Goal: Transaction & Acquisition: Purchase product/service

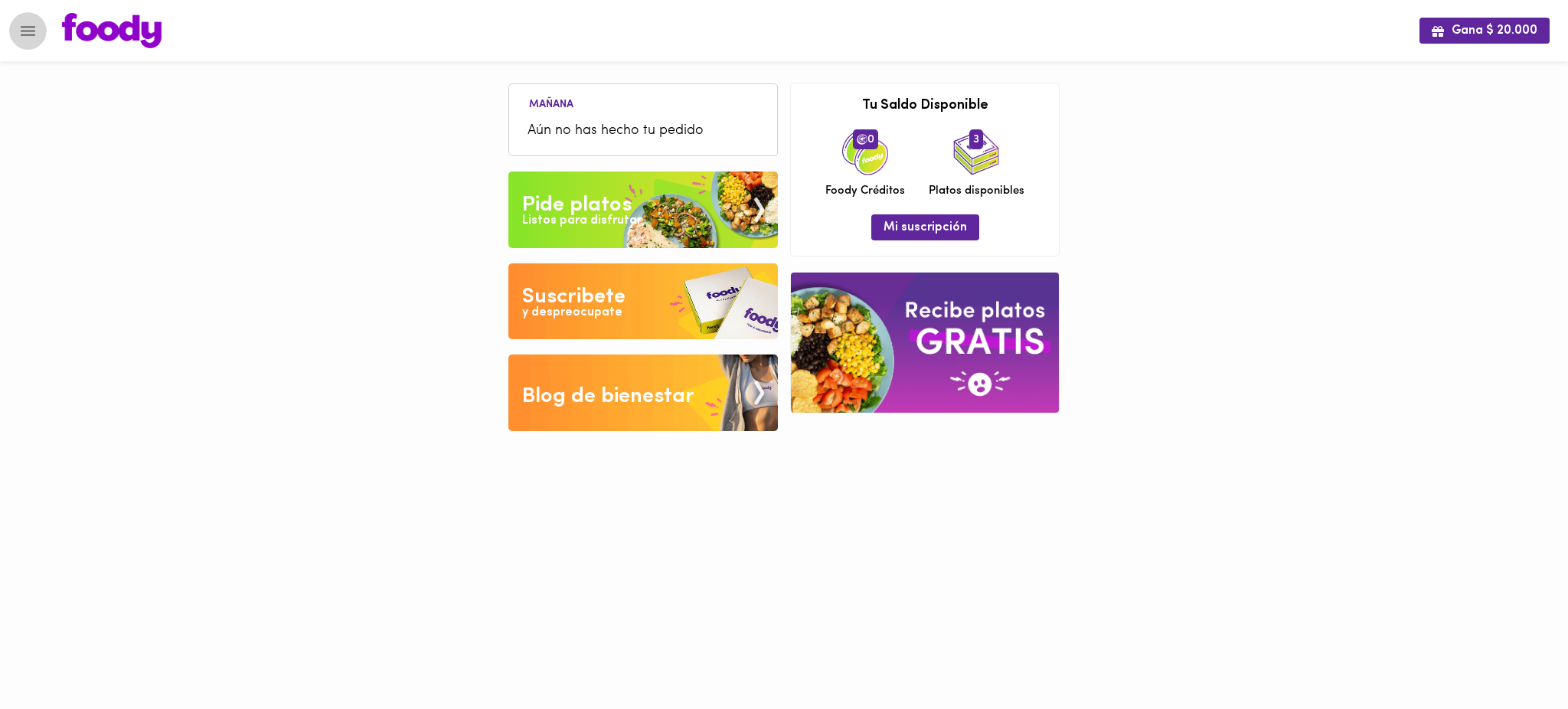
click at [18, 34] on icon "Menu" at bounding box center [27, 30] width 19 height 19
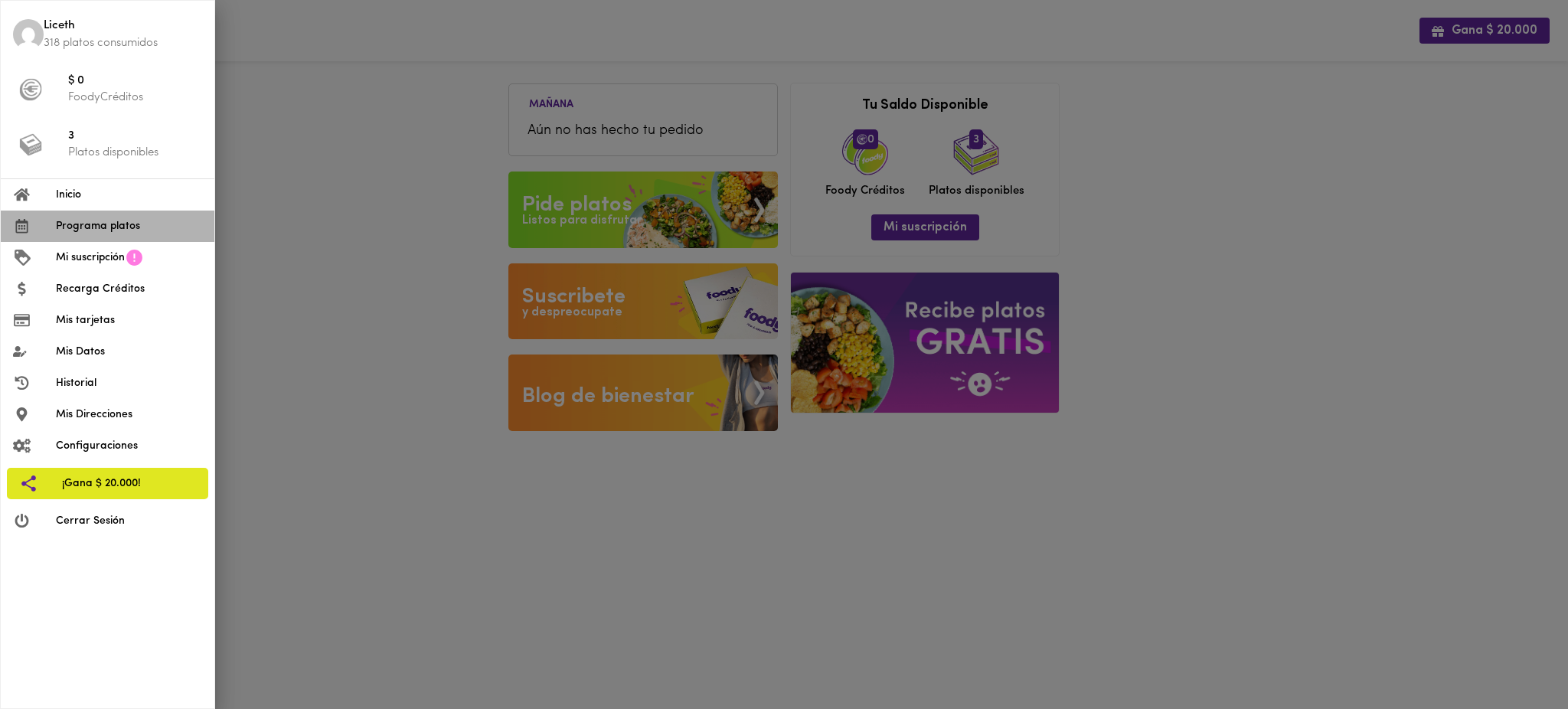
click at [99, 227] on span "Programa platos" at bounding box center [129, 226] width 146 height 16
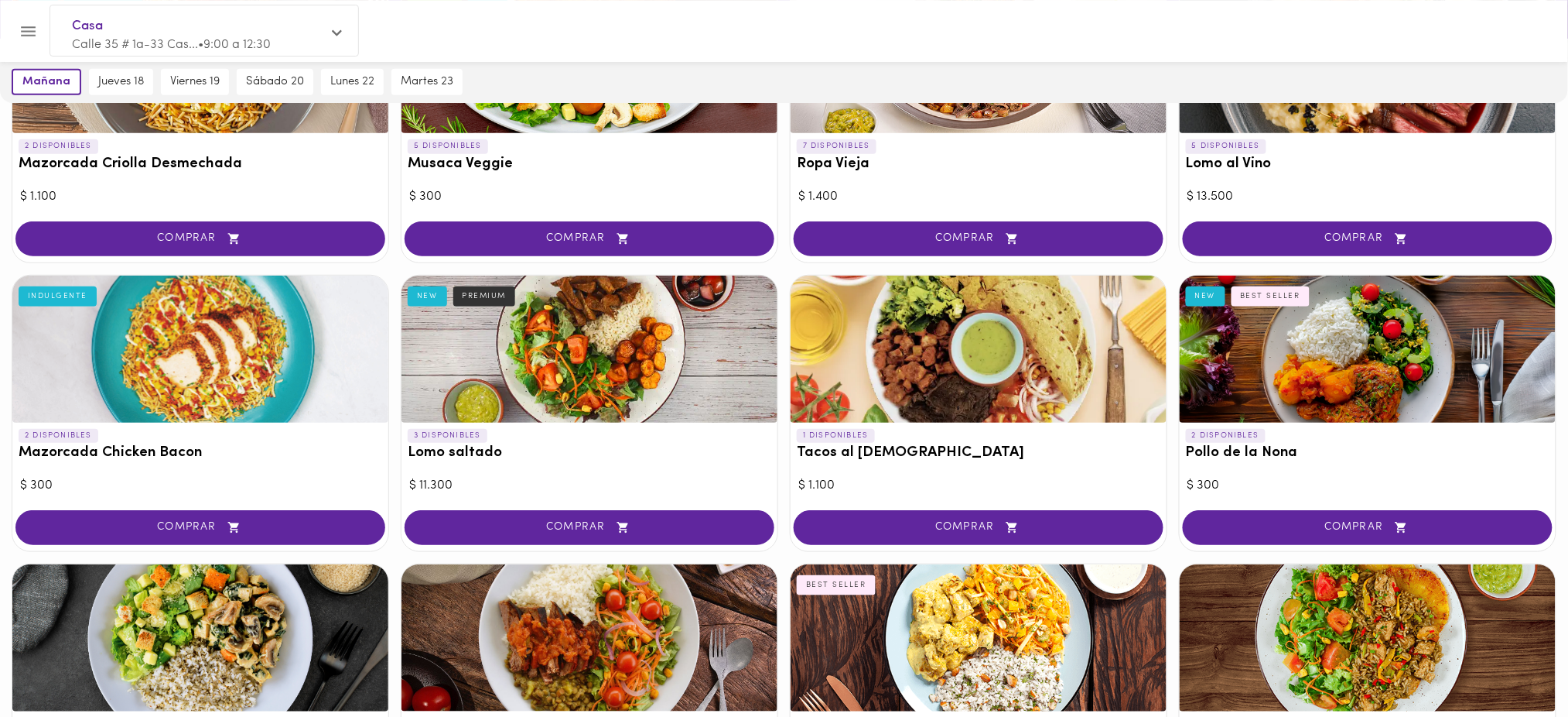
scroll to position [233, 0]
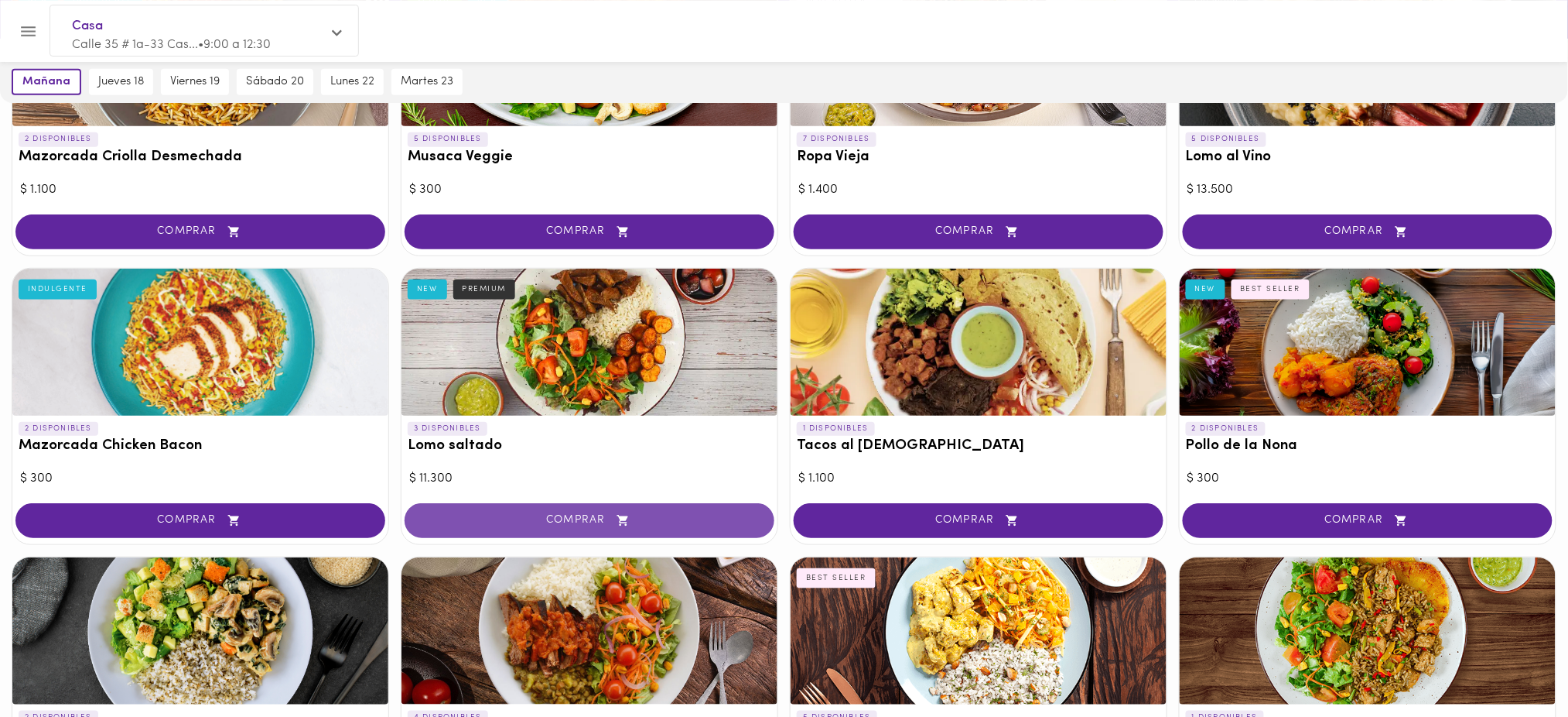
click at [650, 525] on span "COMPRAR" at bounding box center [589, 520] width 331 height 13
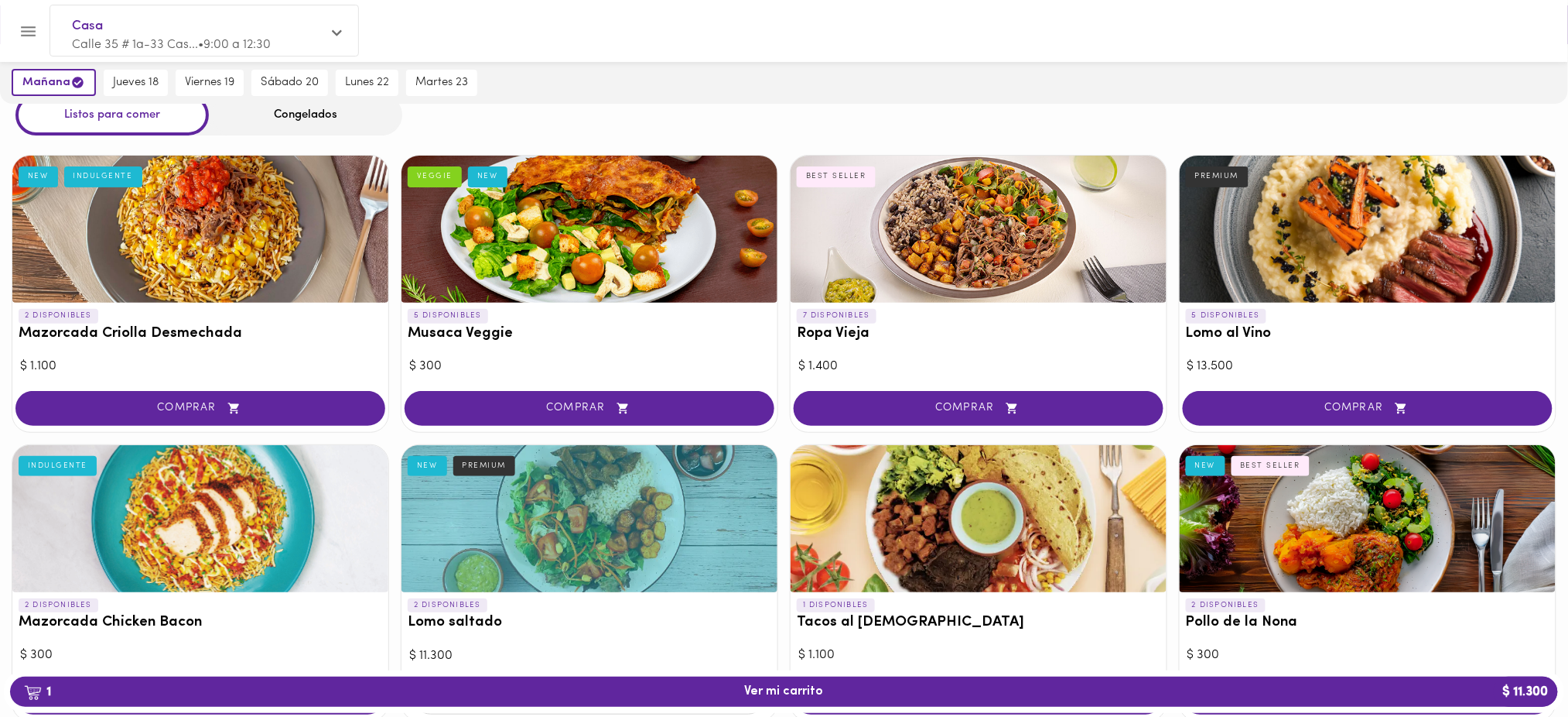
scroll to position [0, 0]
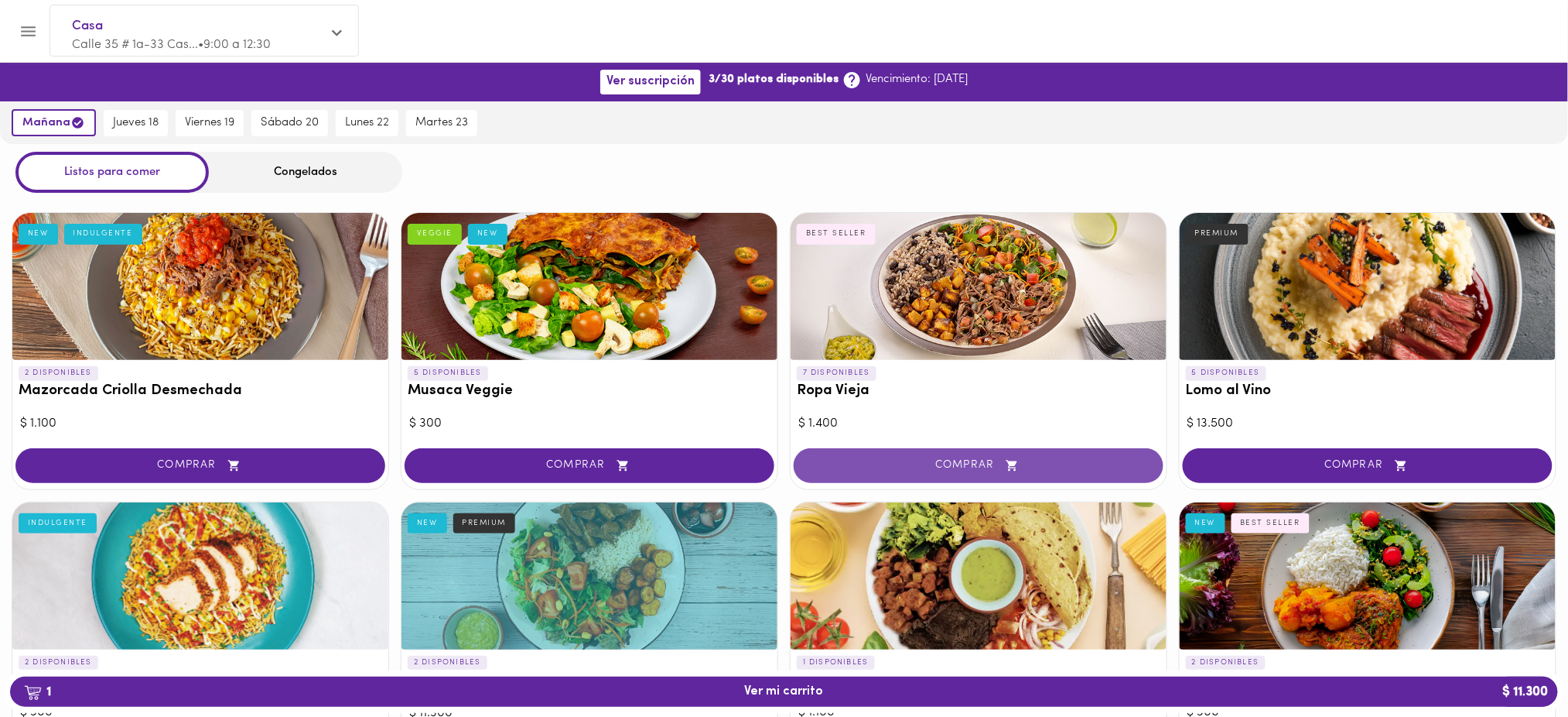
click at [1032, 466] on span "COMPRAR" at bounding box center [978, 465] width 331 height 13
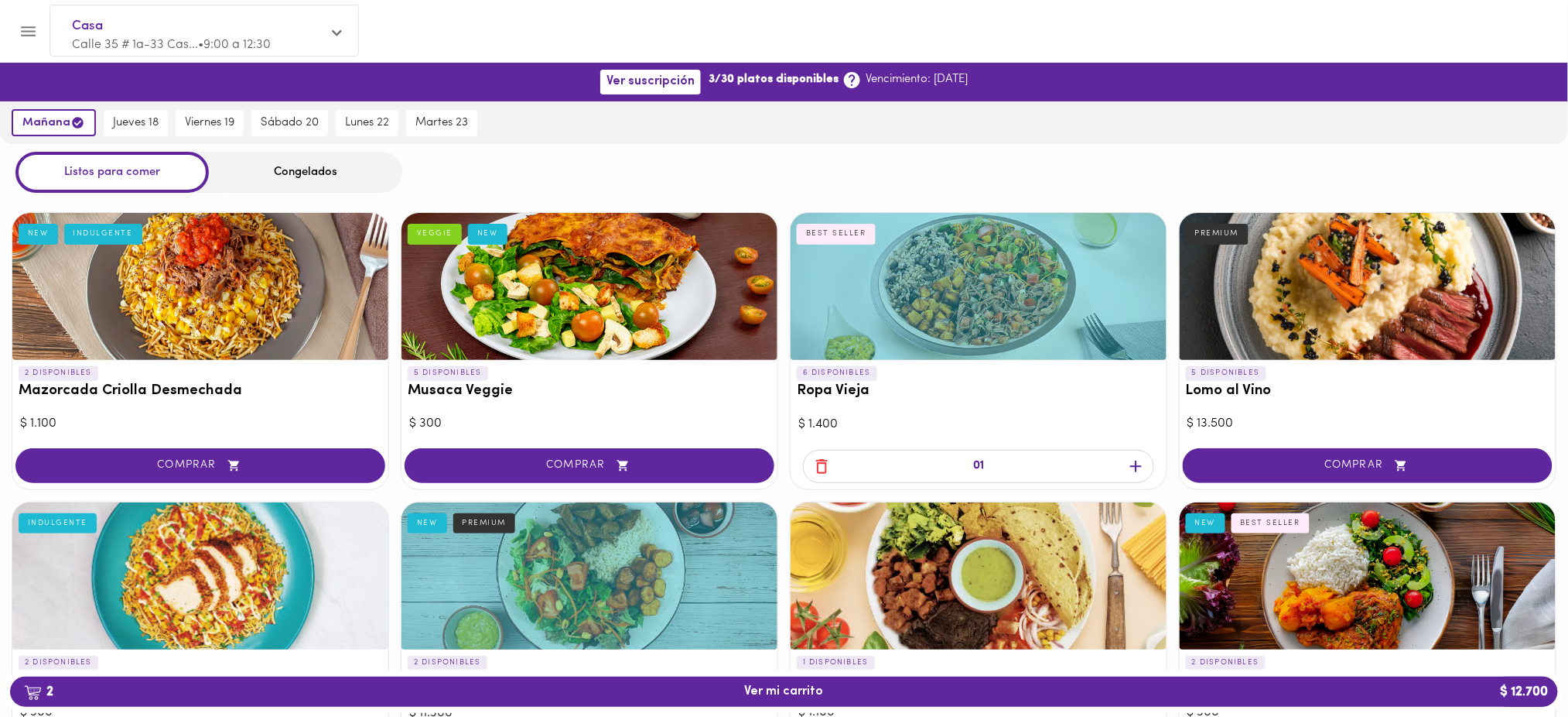
click at [1131, 464] on icon "button" at bounding box center [1135, 466] width 12 height 12
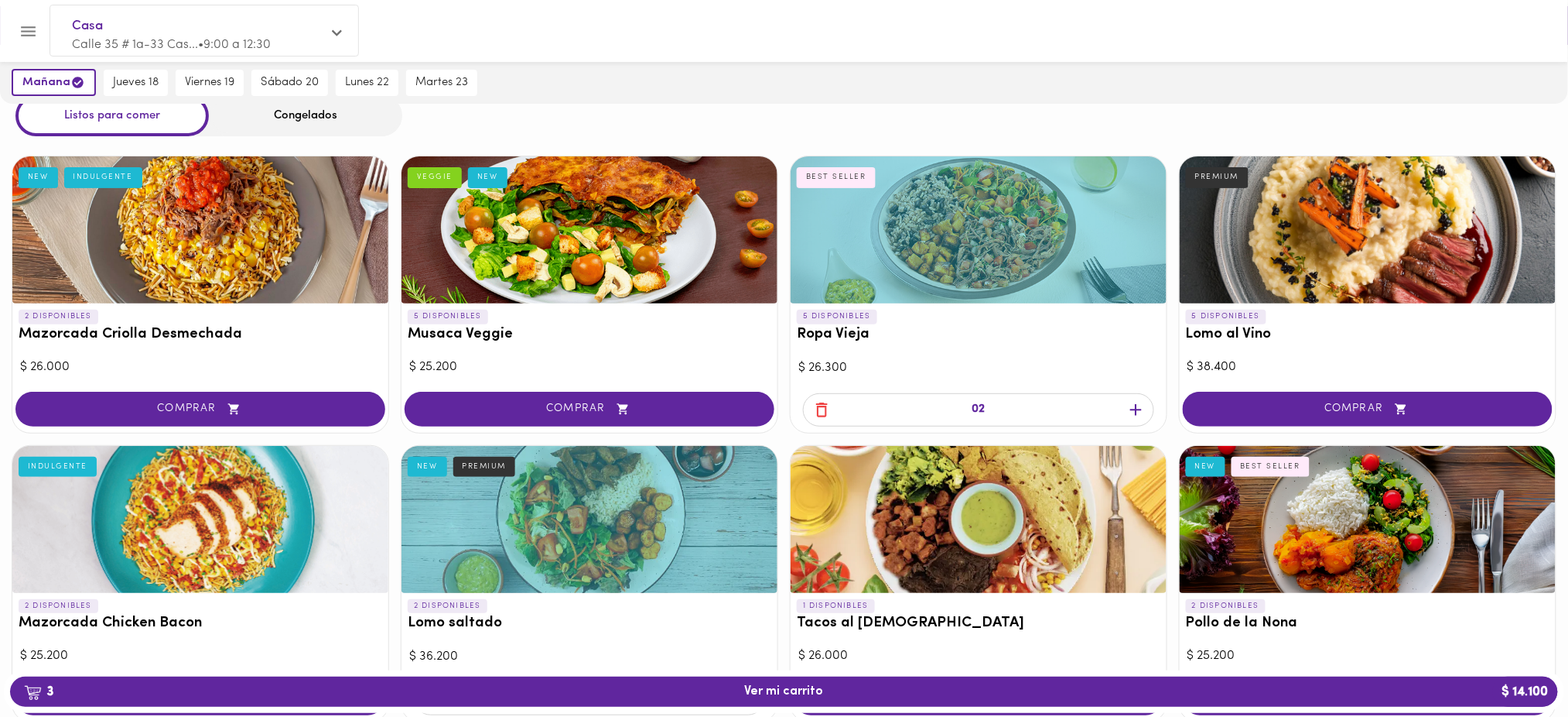
scroll to position [50, 0]
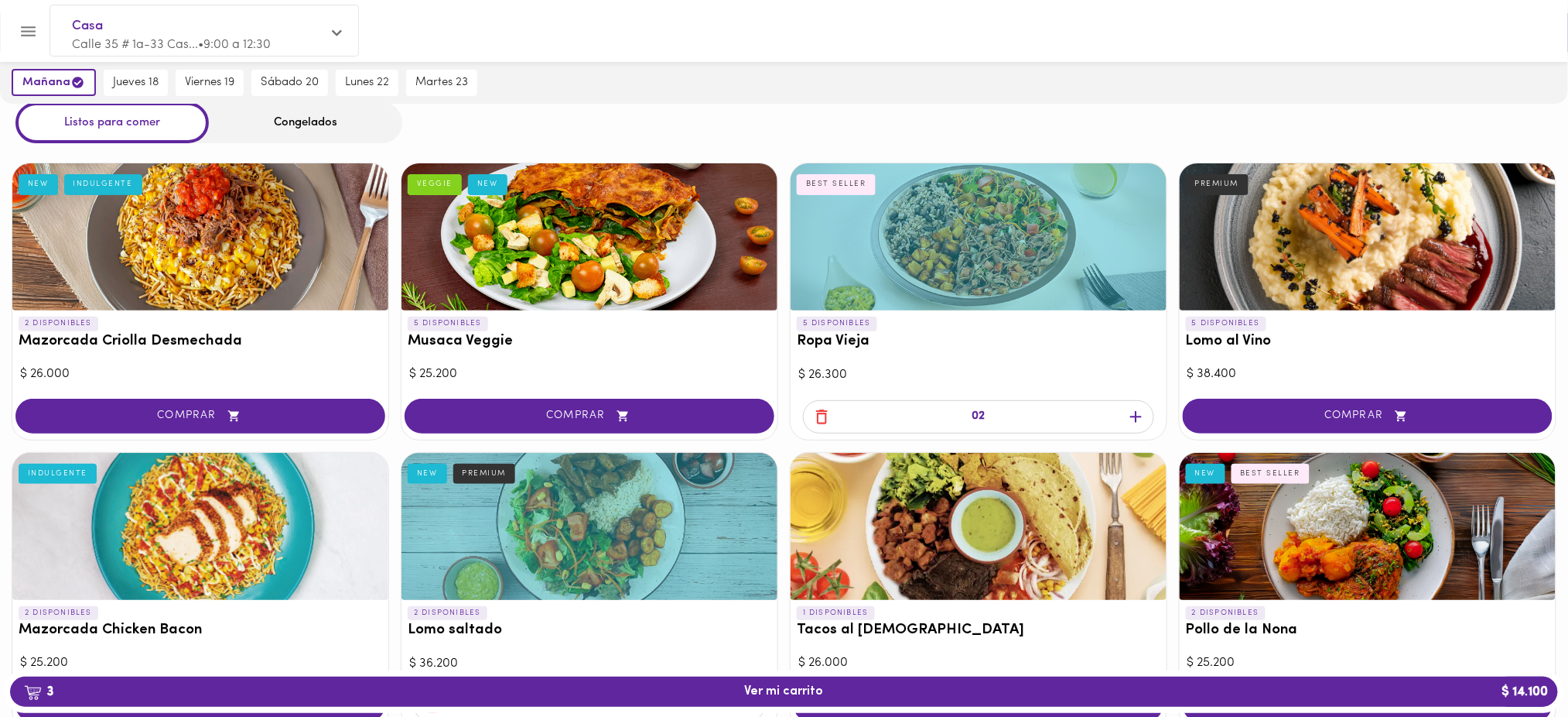
click at [816, 414] on icon "button" at bounding box center [821, 416] width 19 height 19
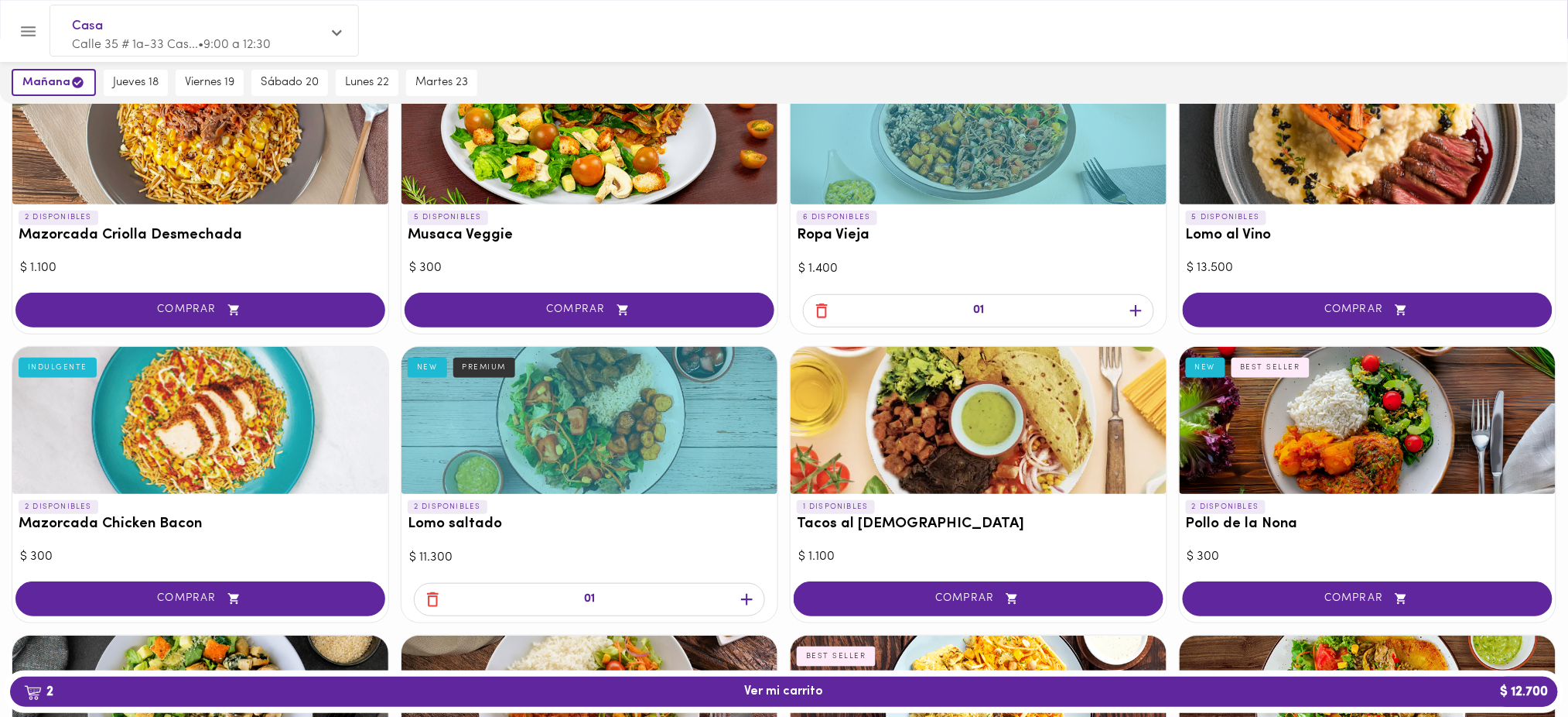
scroll to position [170, 0]
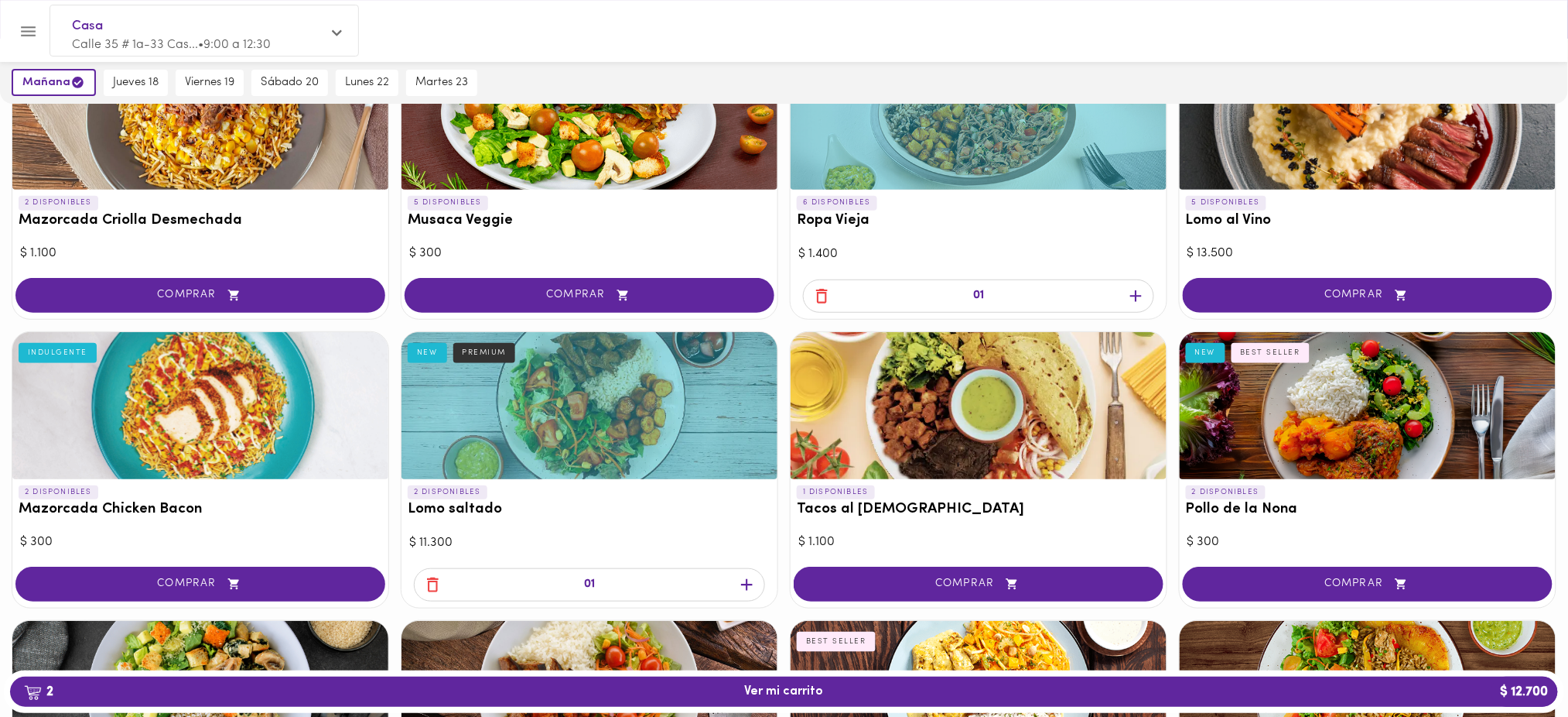
click at [820, 291] on icon "button" at bounding box center [821, 295] width 19 height 19
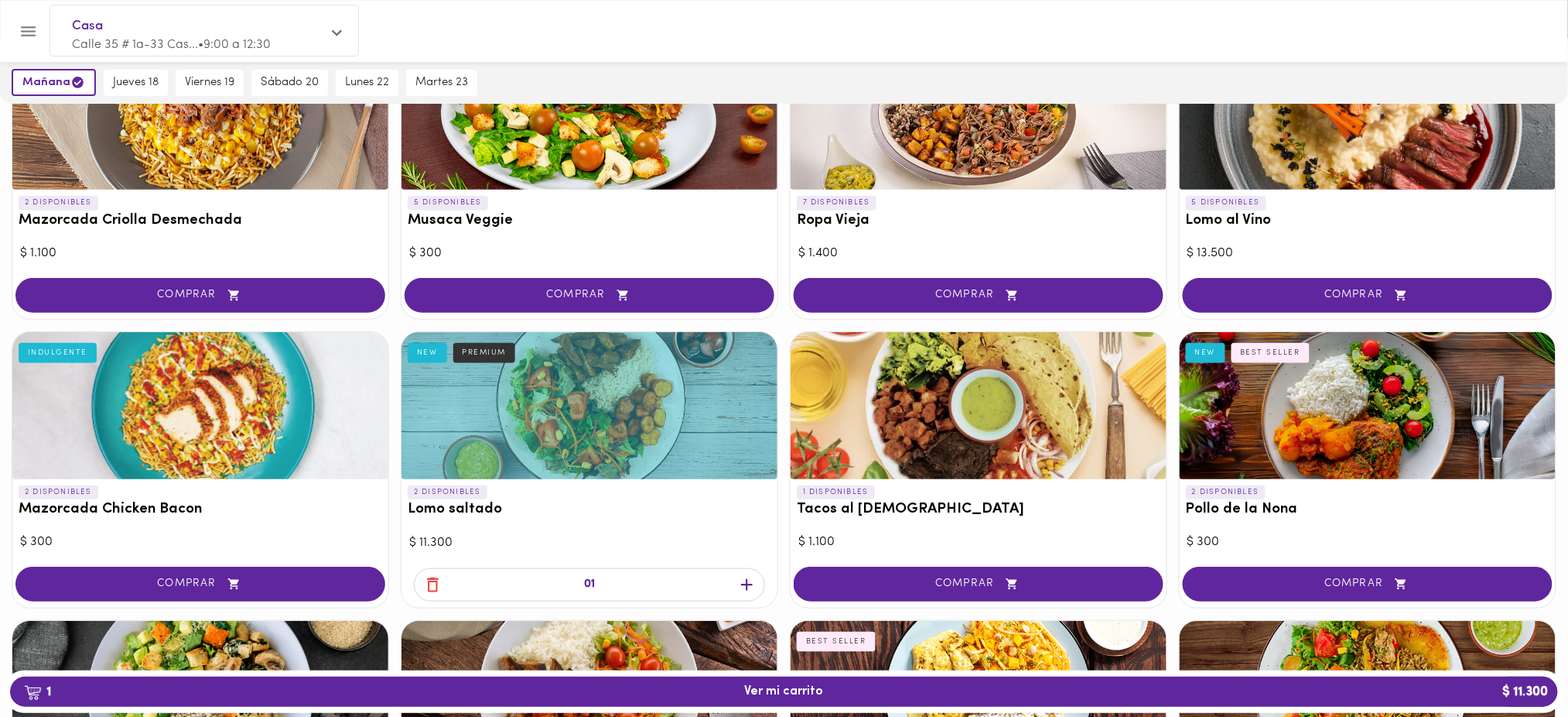
click at [438, 581] on icon "button" at bounding box center [433, 584] width 19 height 19
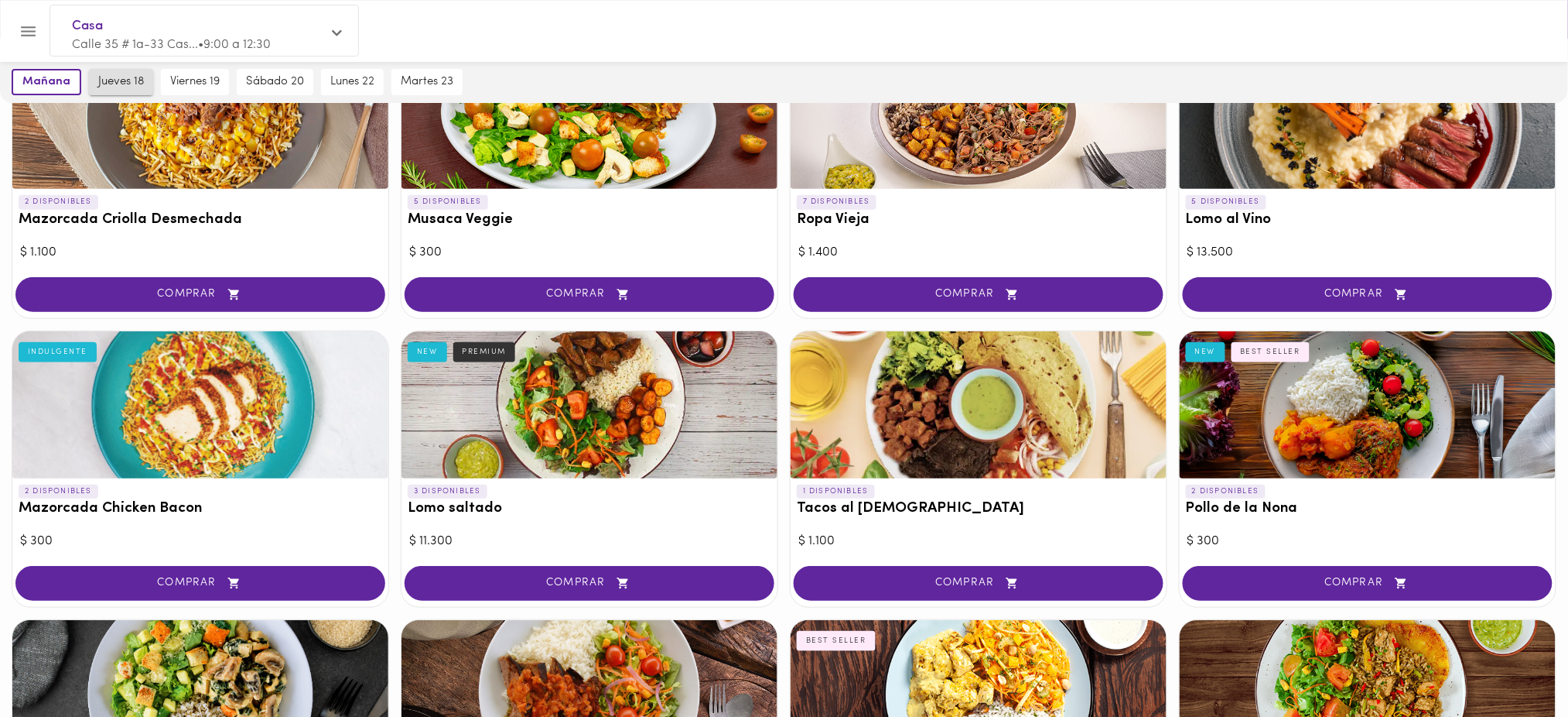
click at [115, 81] on span "jueves 18" at bounding box center [120, 81] width 45 height 14
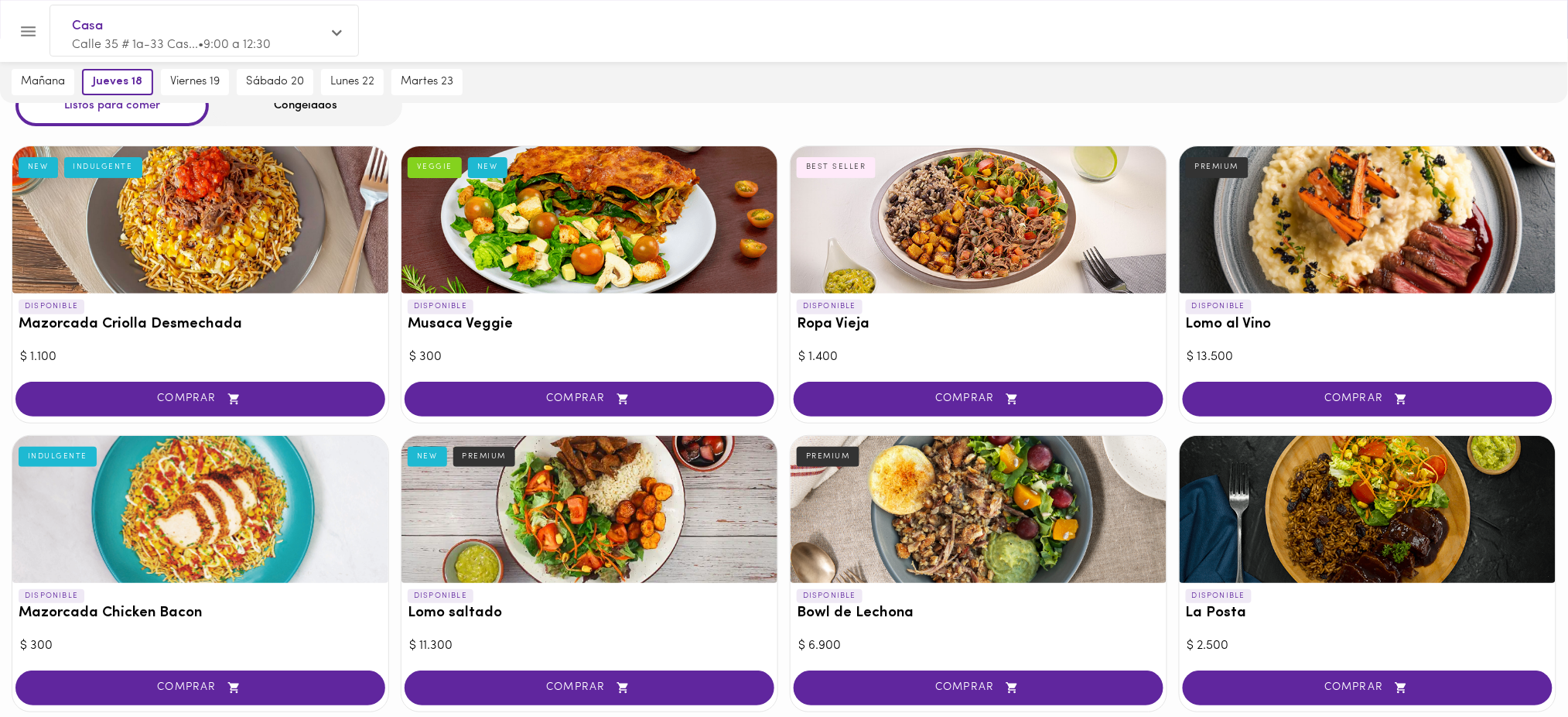
scroll to position [0, 0]
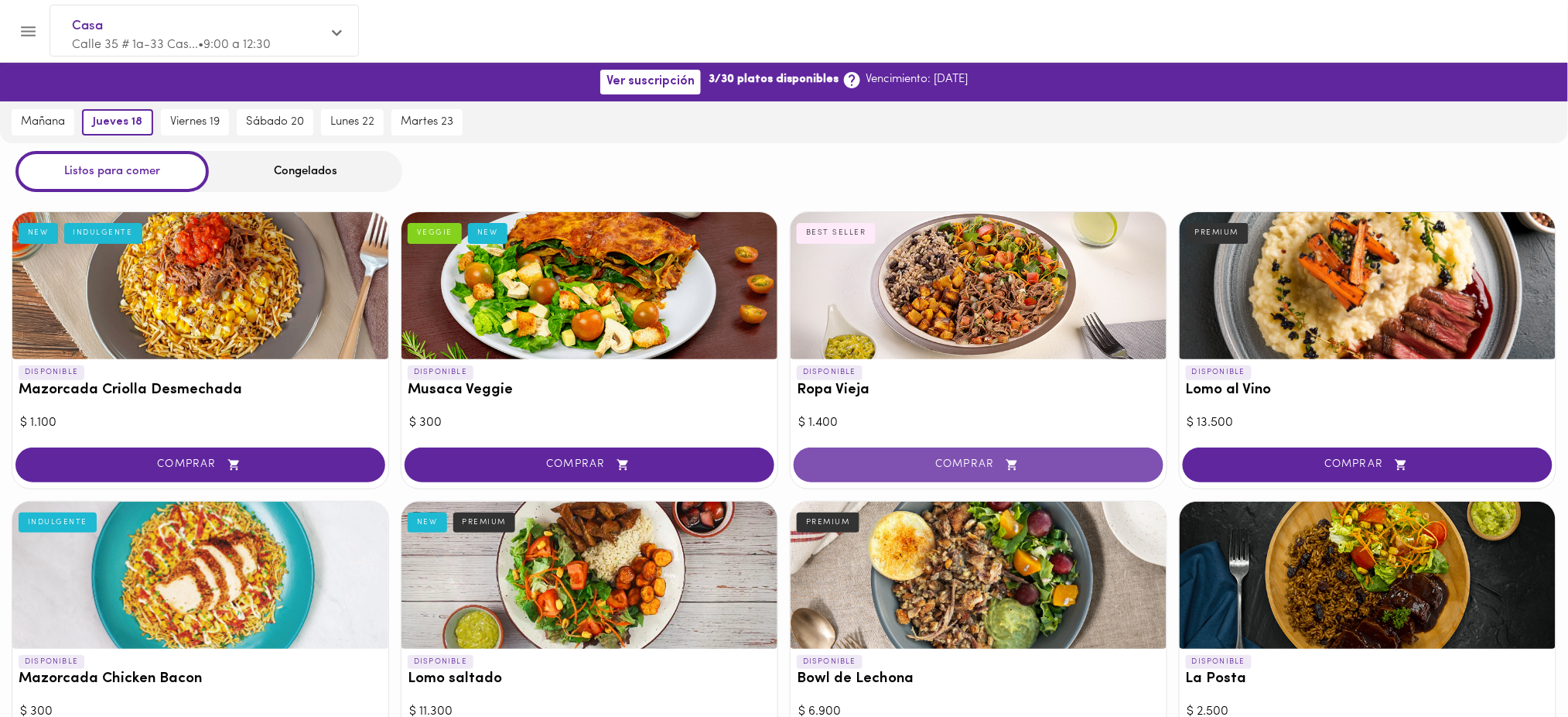
click at [1057, 462] on span "COMPRAR" at bounding box center [978, 464] width 331 height 13
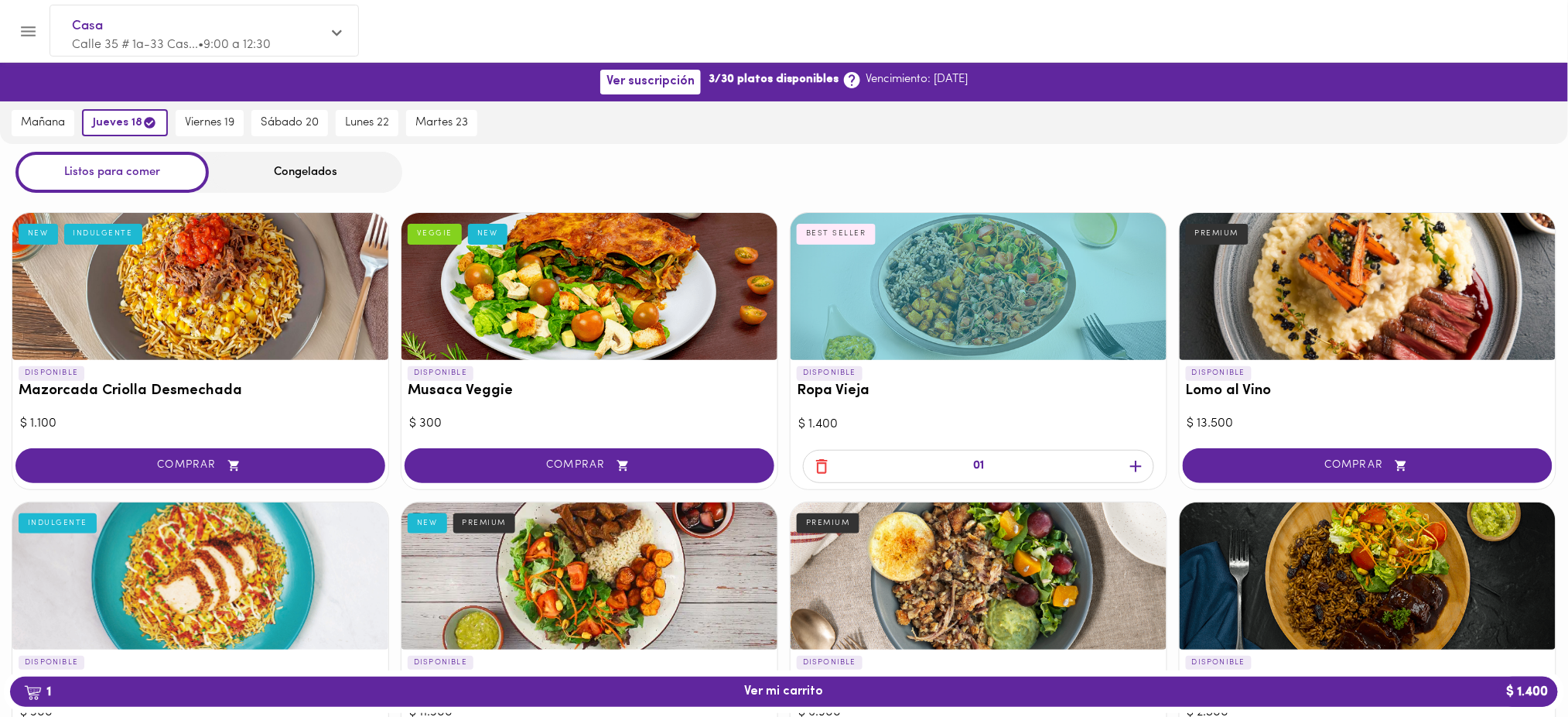
click at [1133, 460] on icon "button" at bounding box center [1135, 466] width 19 height 19
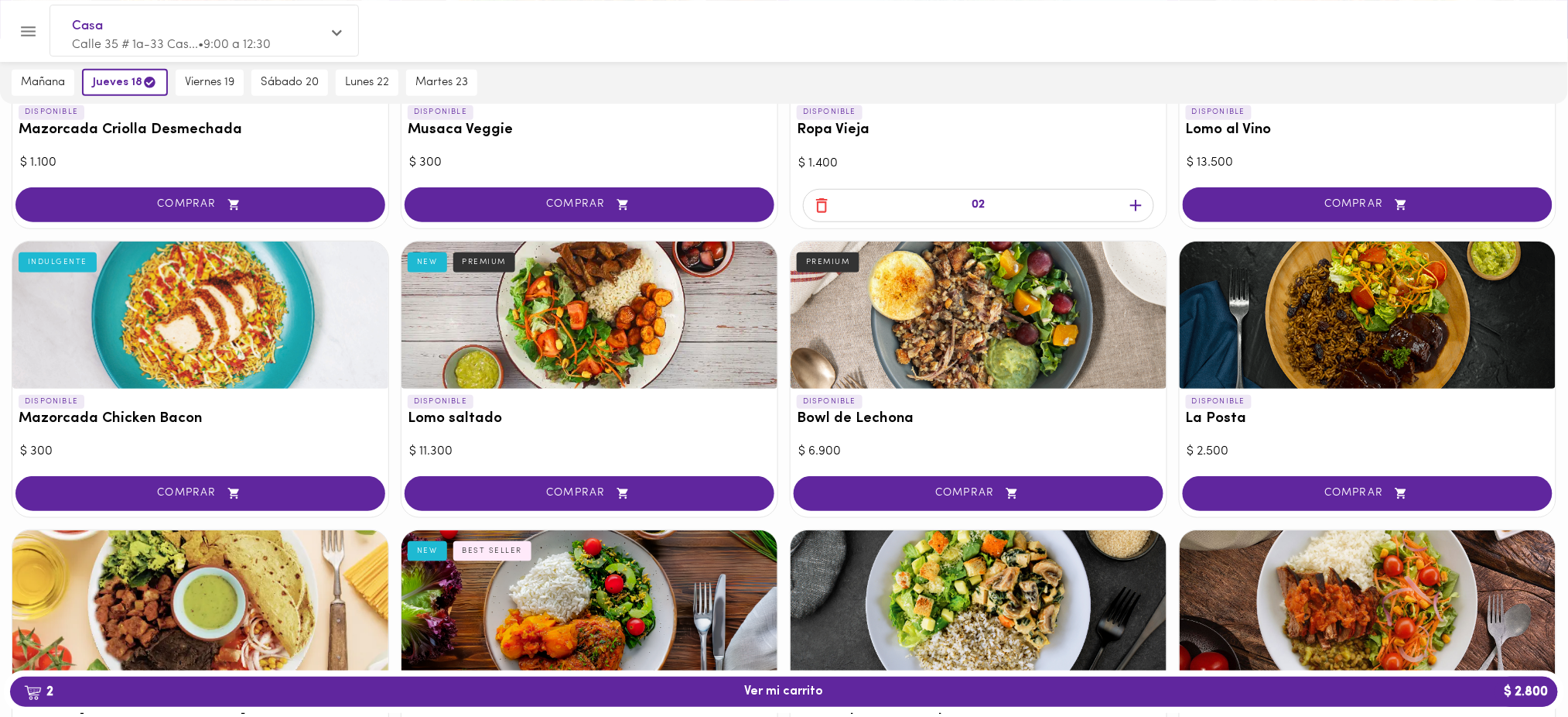
scroll to position [291, 0]
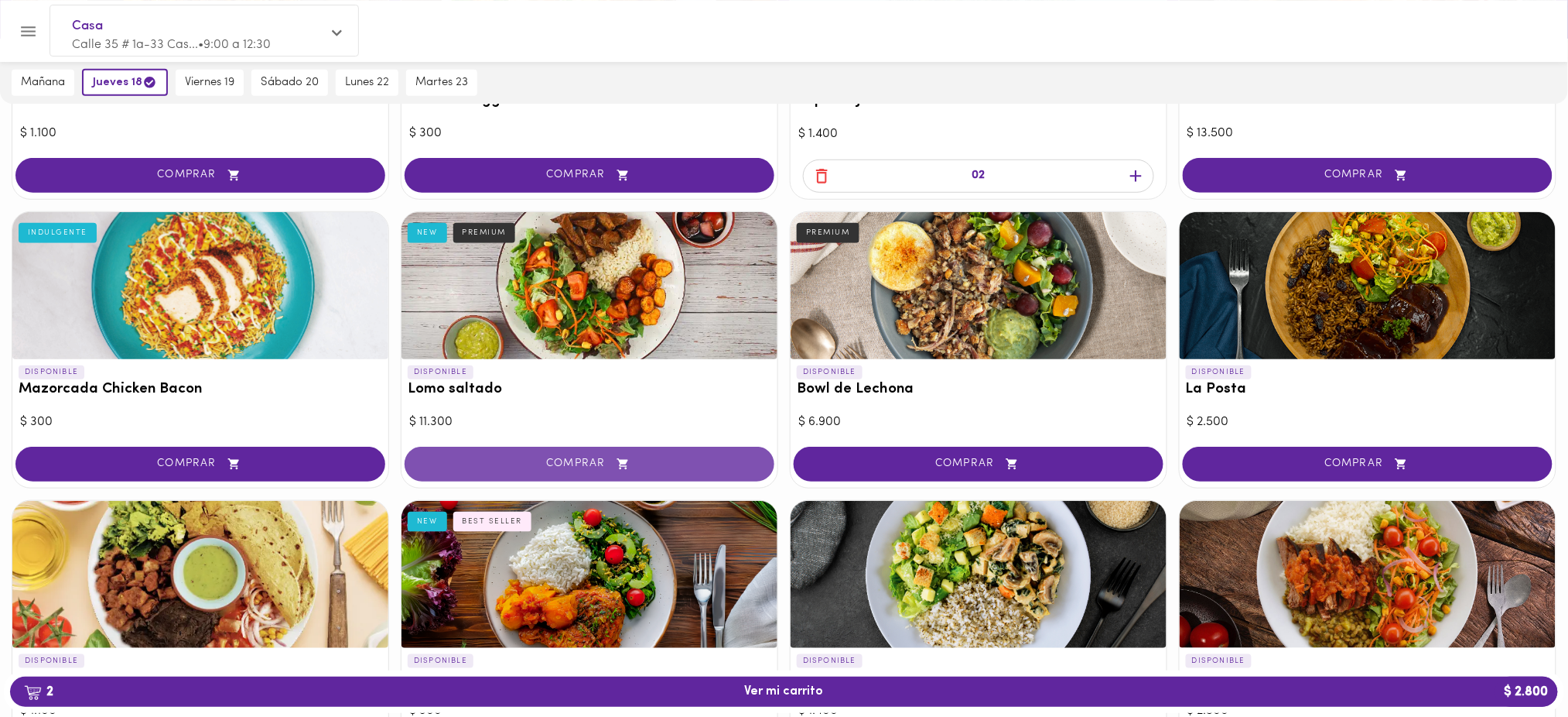
click at [572, 464] on span "COMPRAR" at bounding box center [589, 464] width 331 height 13
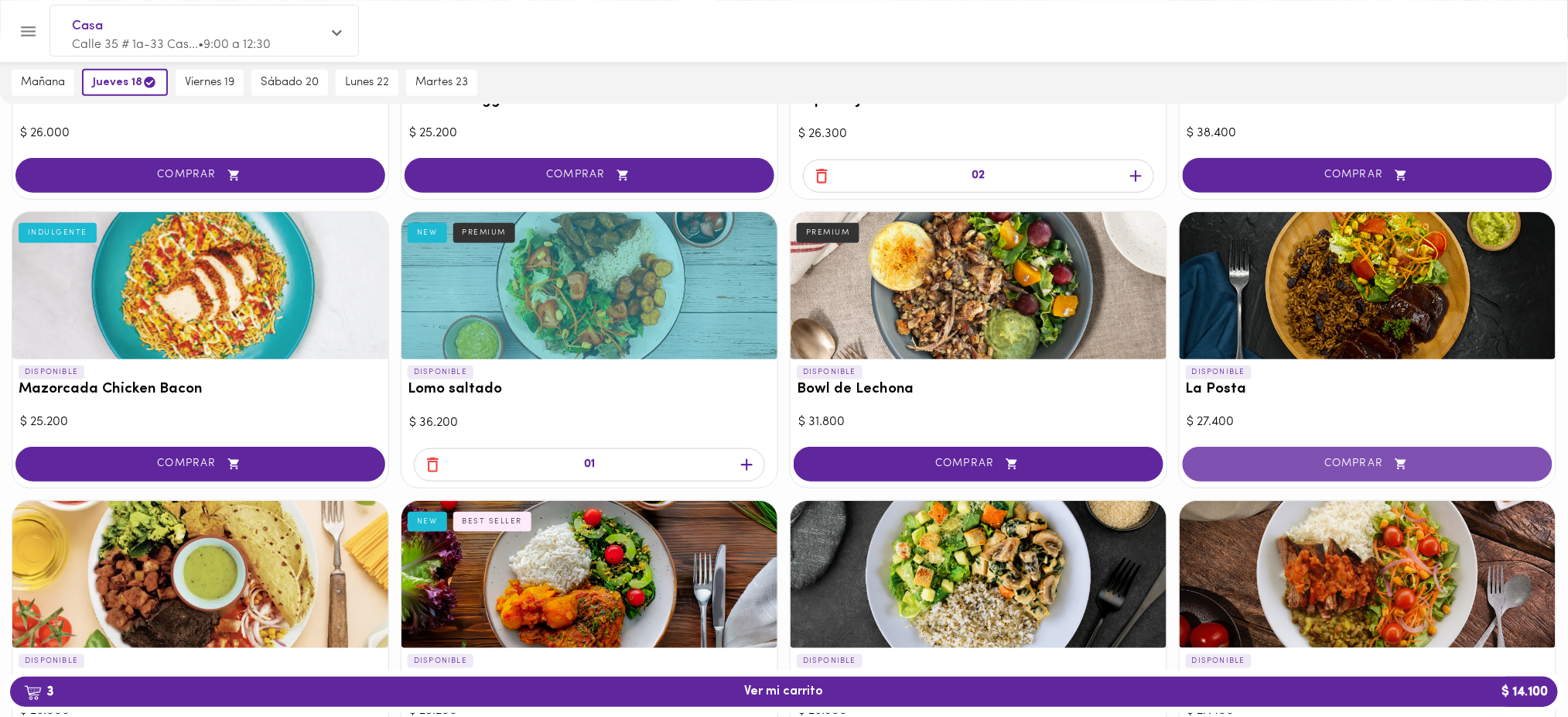
click at [1374, 457] on span "COMPRAR" at bounding box center [1367, 464] width 331 height 13
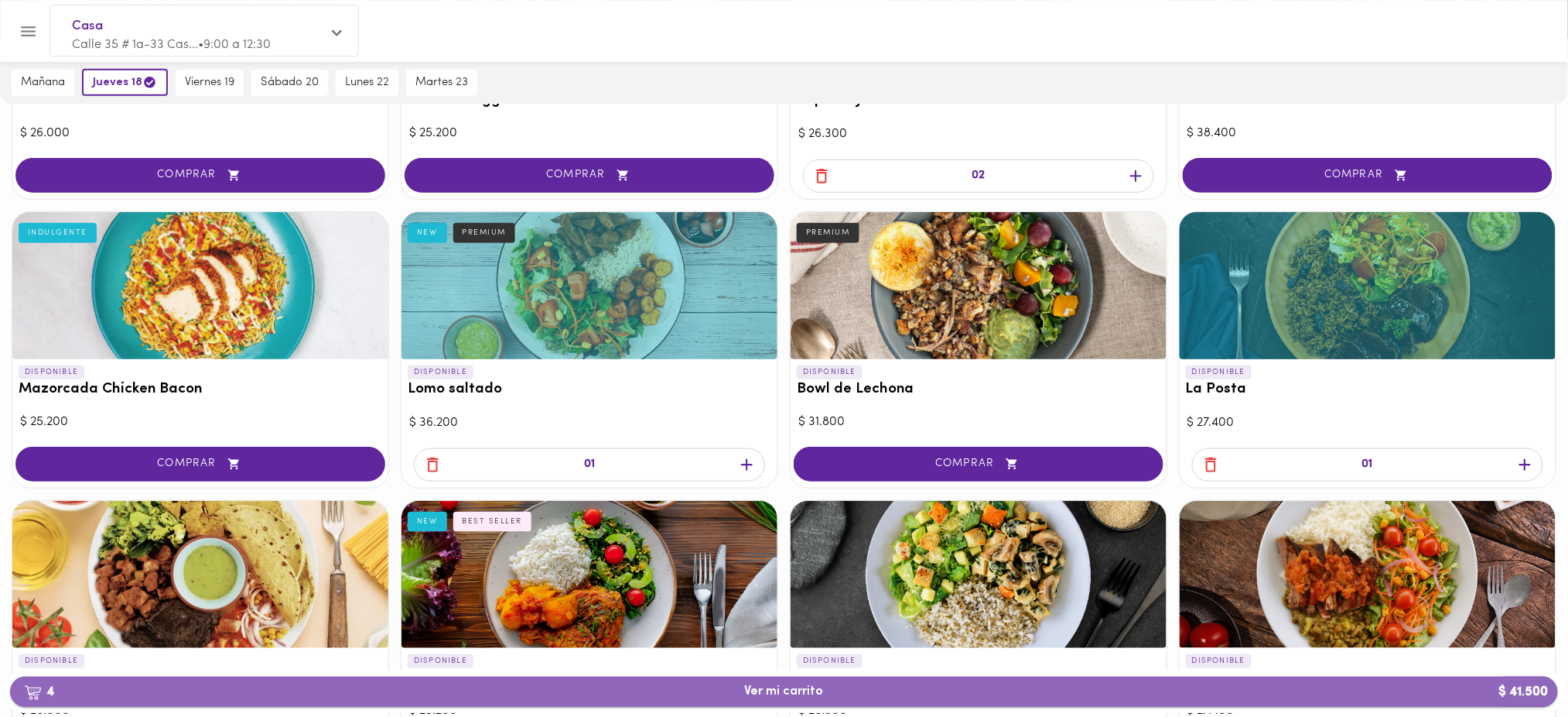
click at [759, 692] on span "4 Ver mi carrito $ 41.500" at bounding box center [784, 691] width 79 height 15
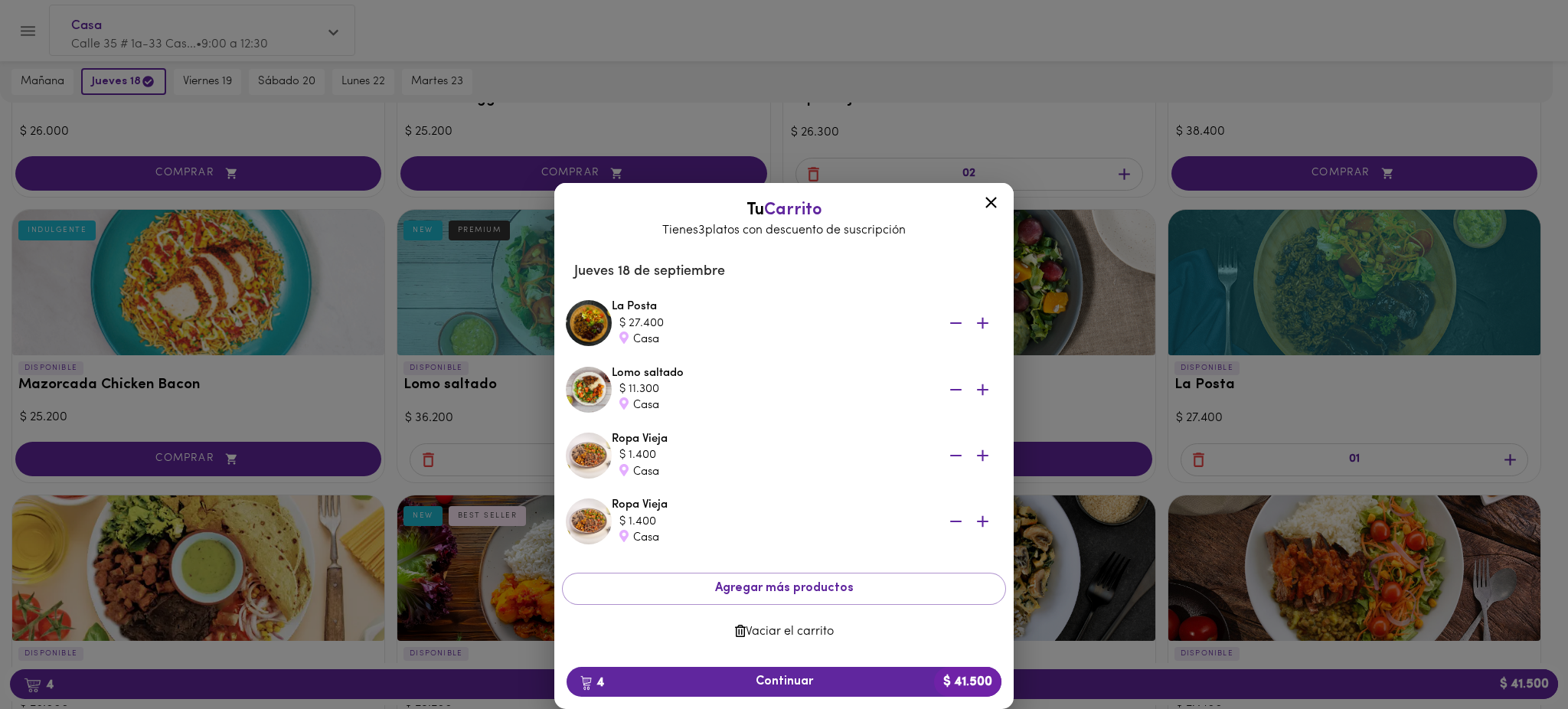
click at [986, 201] on icon at bounding box center [990, 202] width 19 height 19
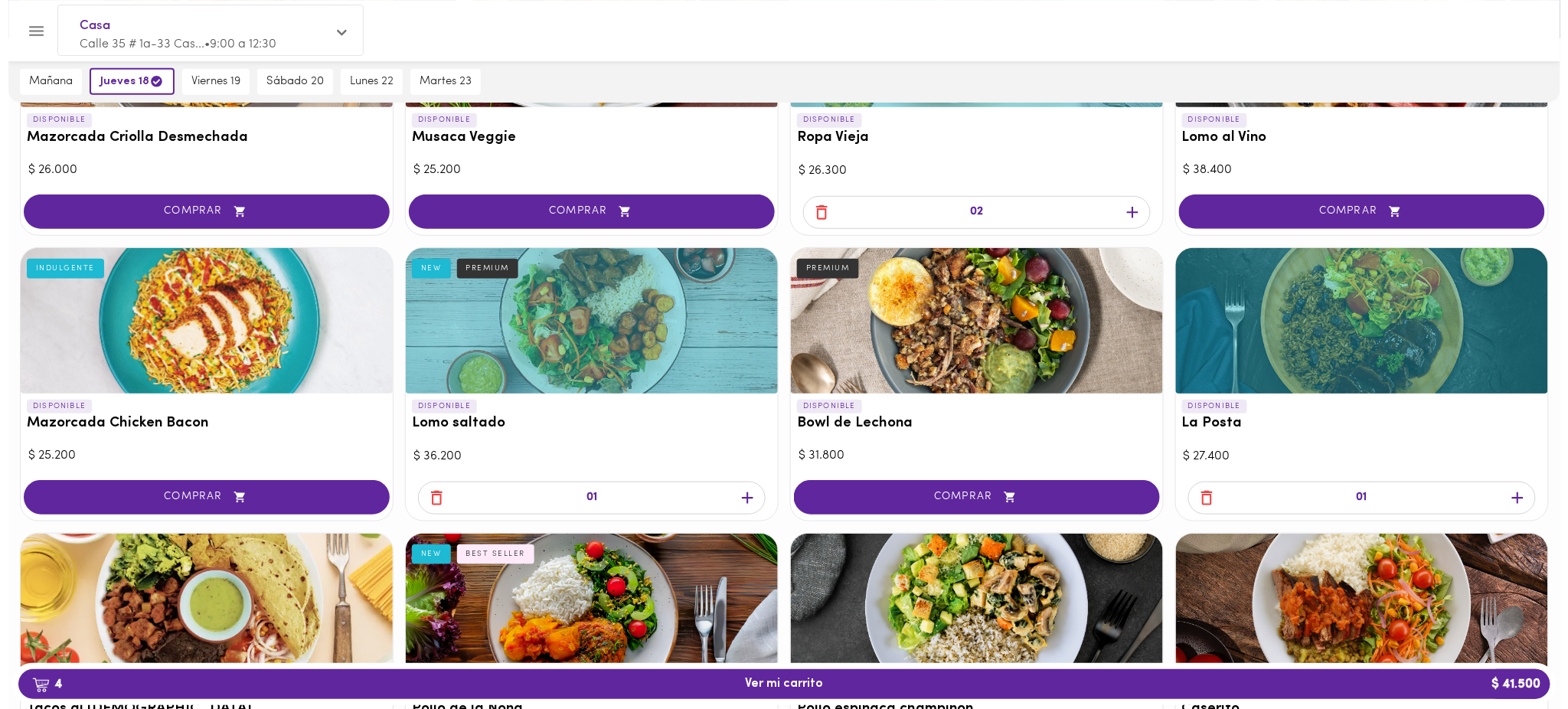
scroll to position [243, 0]
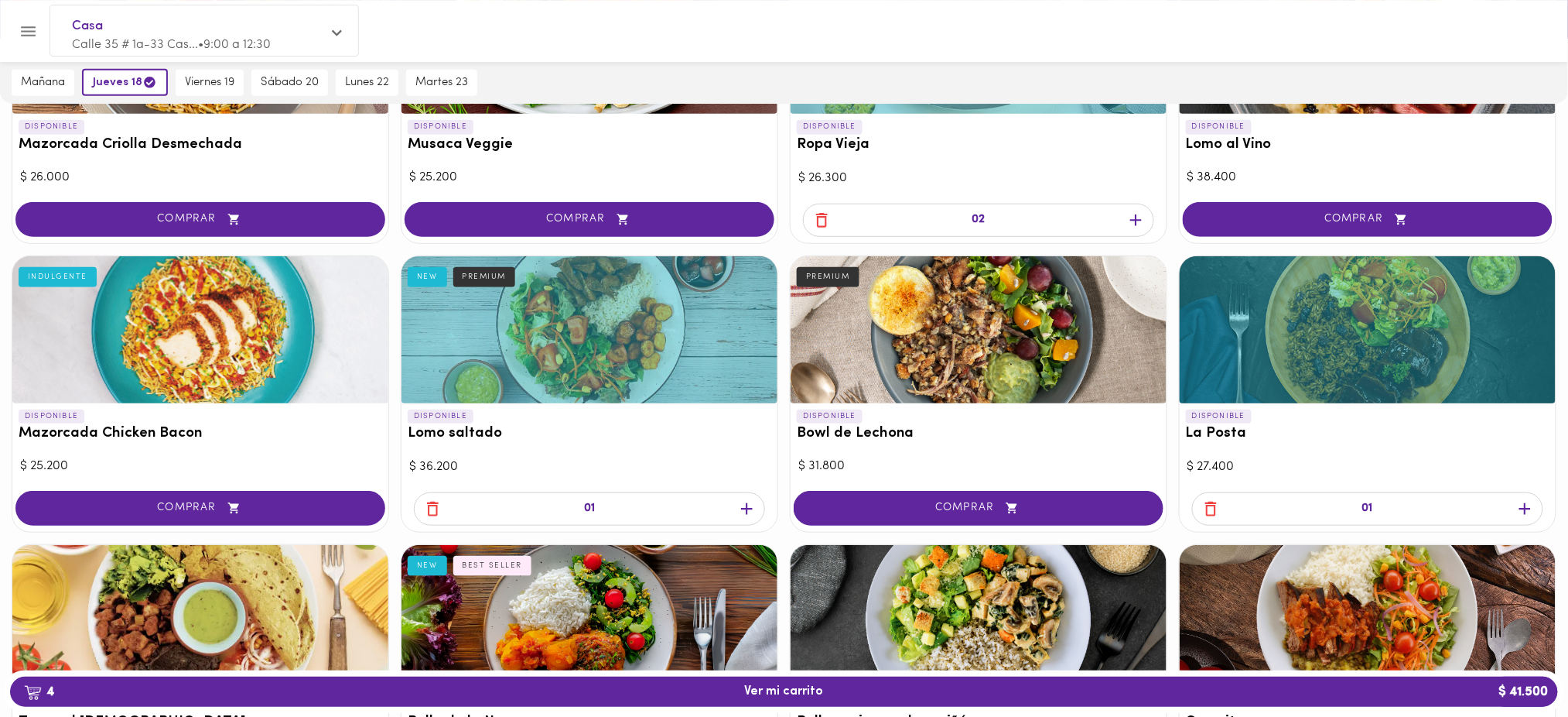
click at [431, 509] on icon "button" at bounding box center [433, 509] width 19 height 19
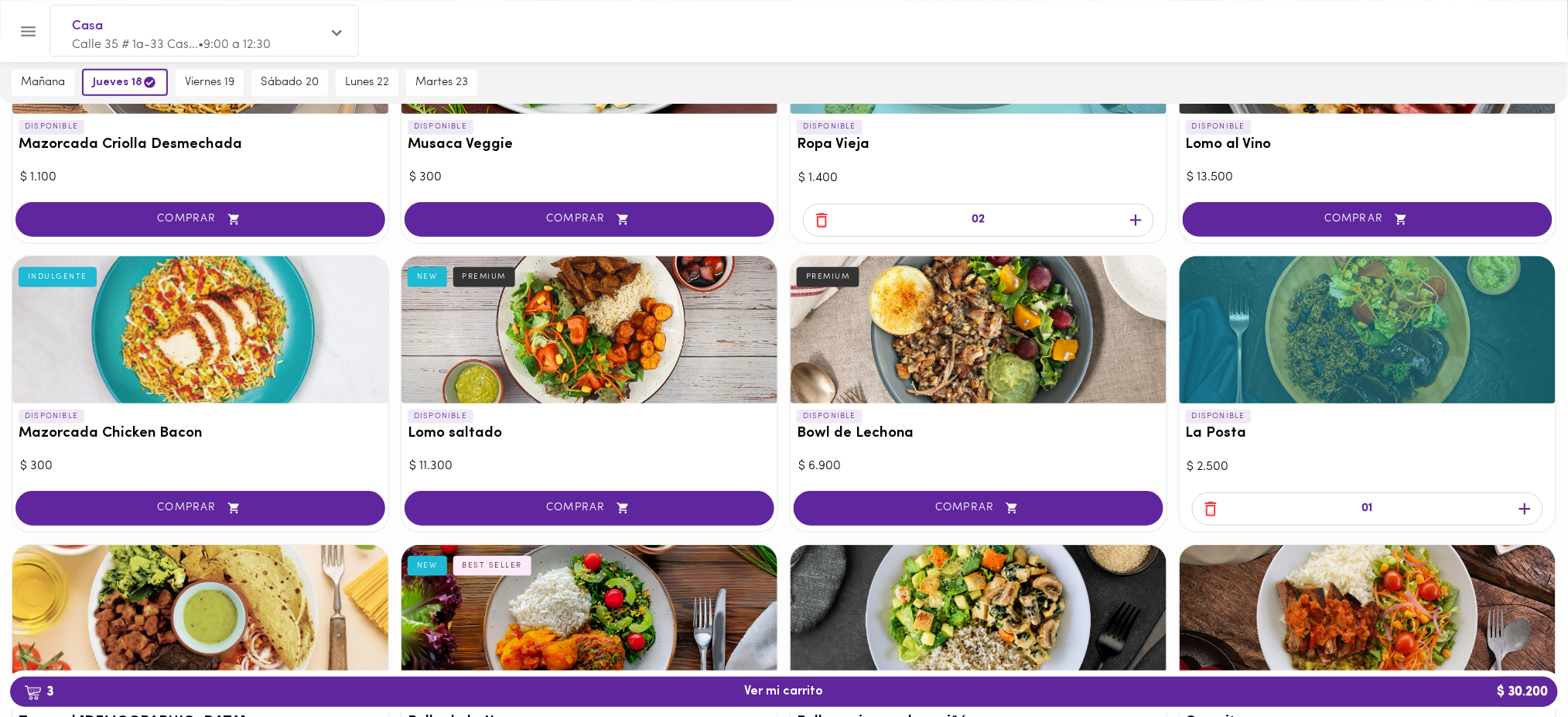
click at [824, 213] on icon "button" at bounding box center [821, 220] width 12 height 15
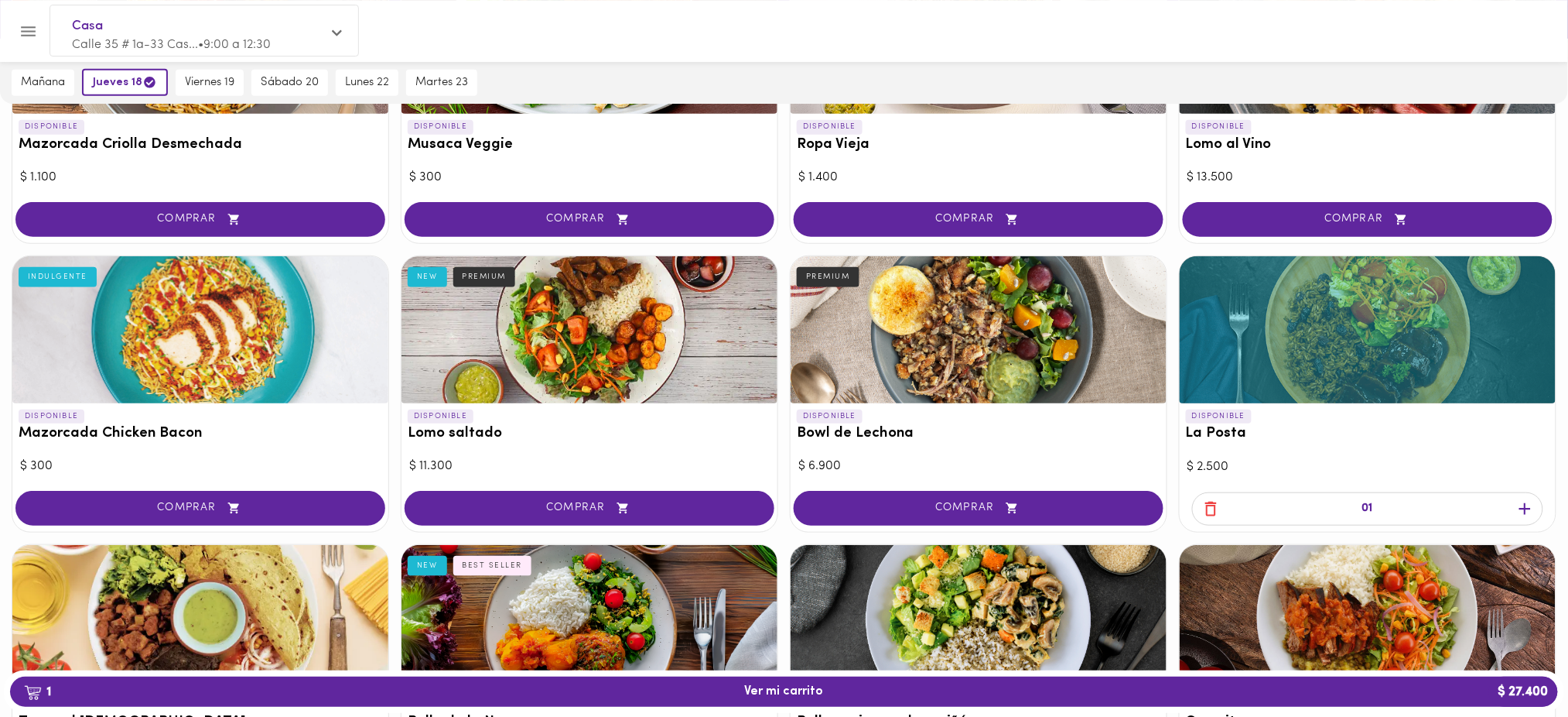
click at [1209, 505] on icon "button" at bounding box center [1210, 509] width 19 height 19
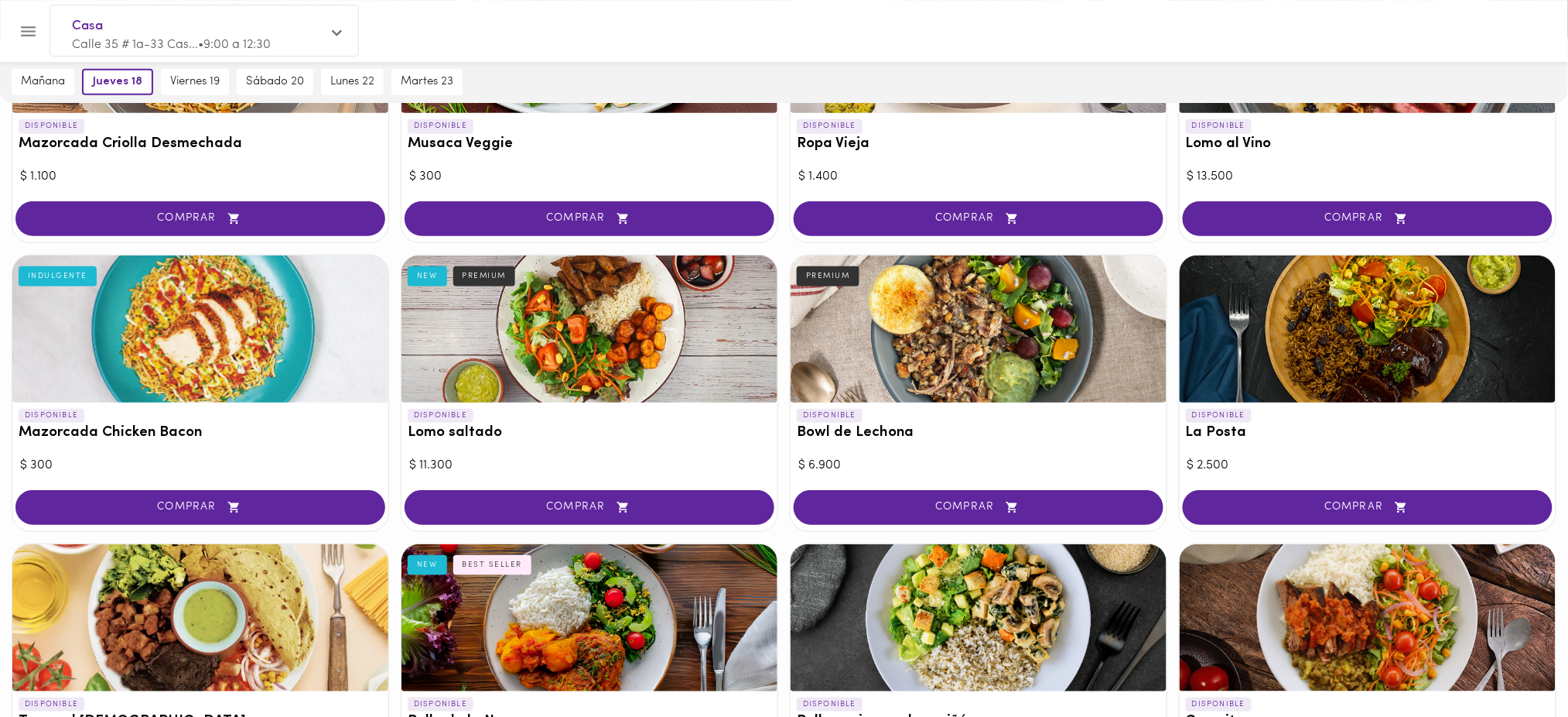
click at [30, 28] on icon "Menu" at bounding box center [28, 31] width 19 height 19
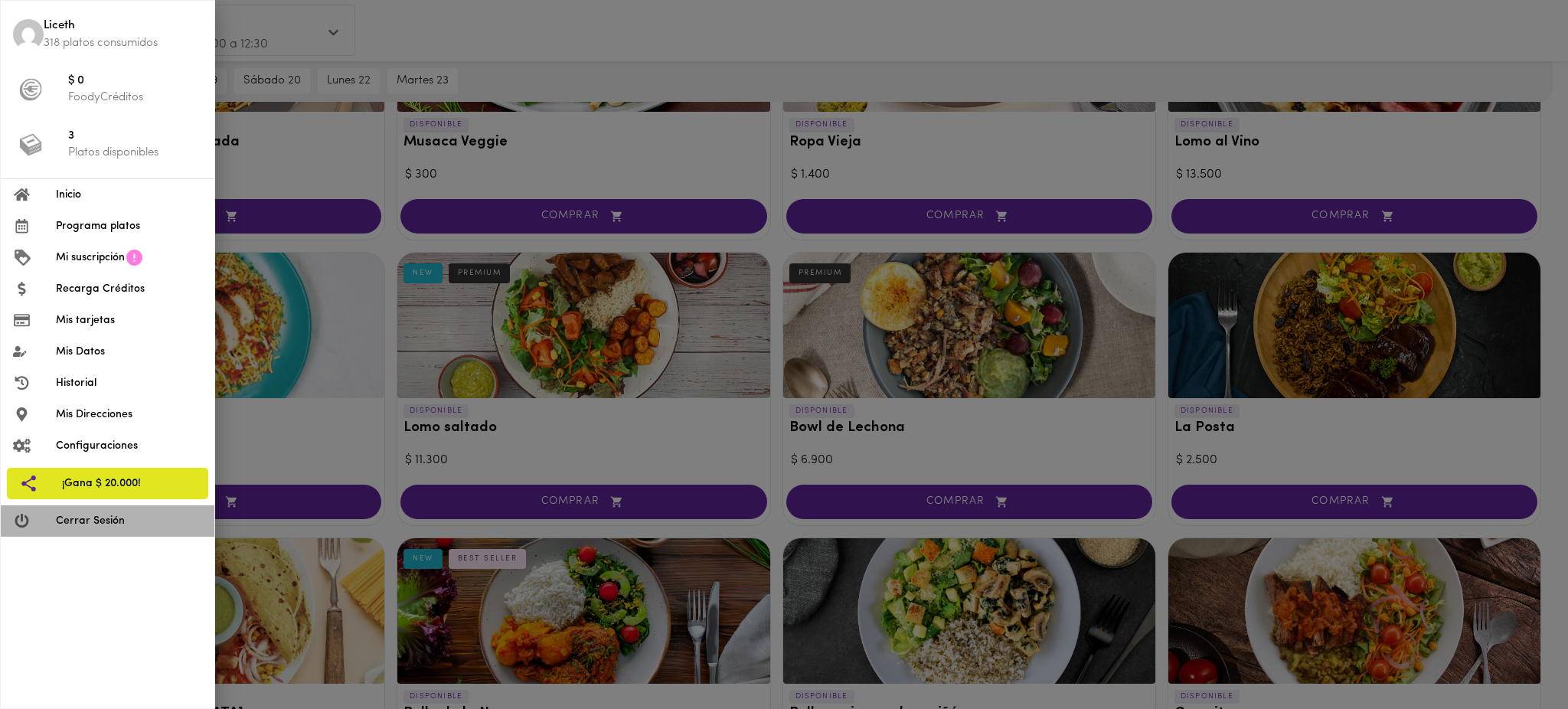
click at [81, 522] on span "Cerrar Sesión" at bounding box center [129, 521] width 146 height 16
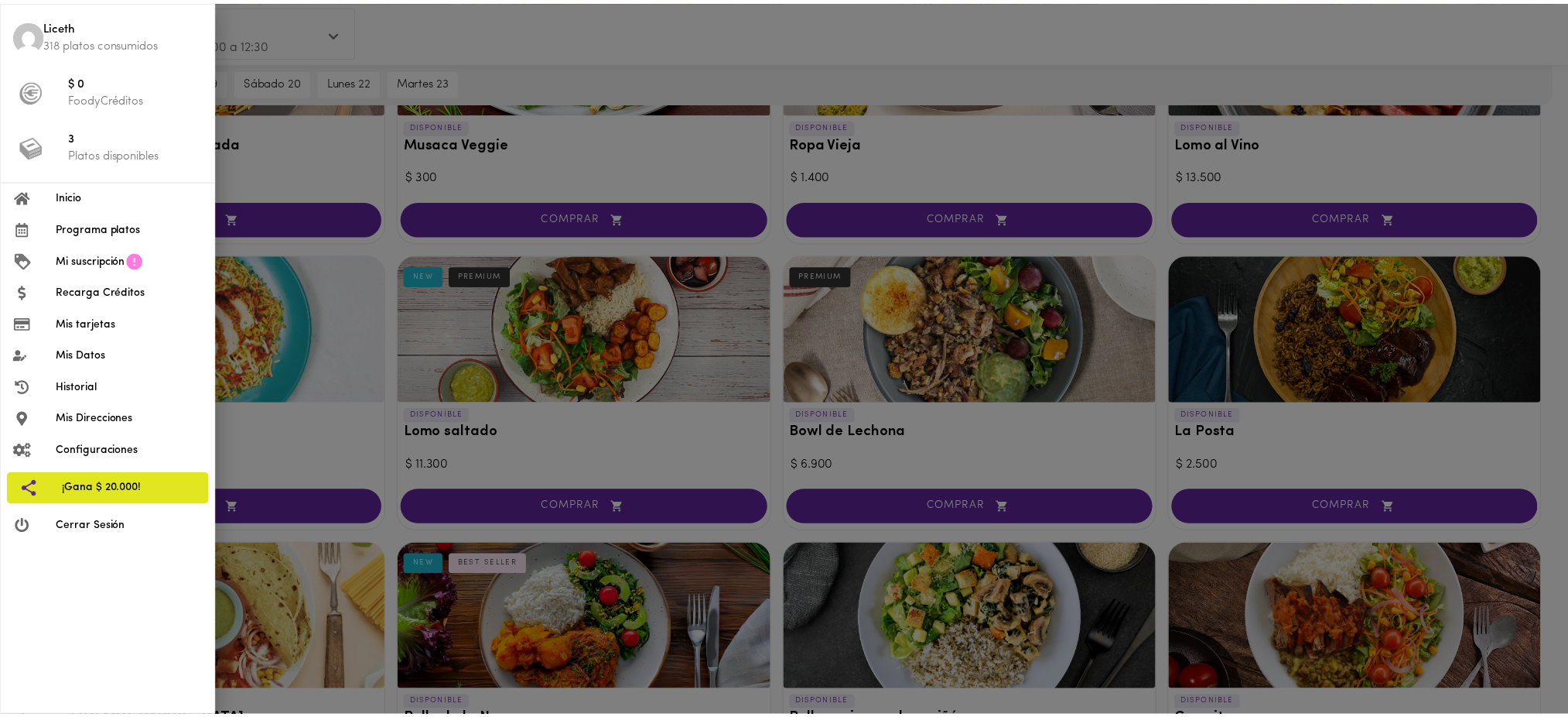
scroll to position [265, 0]
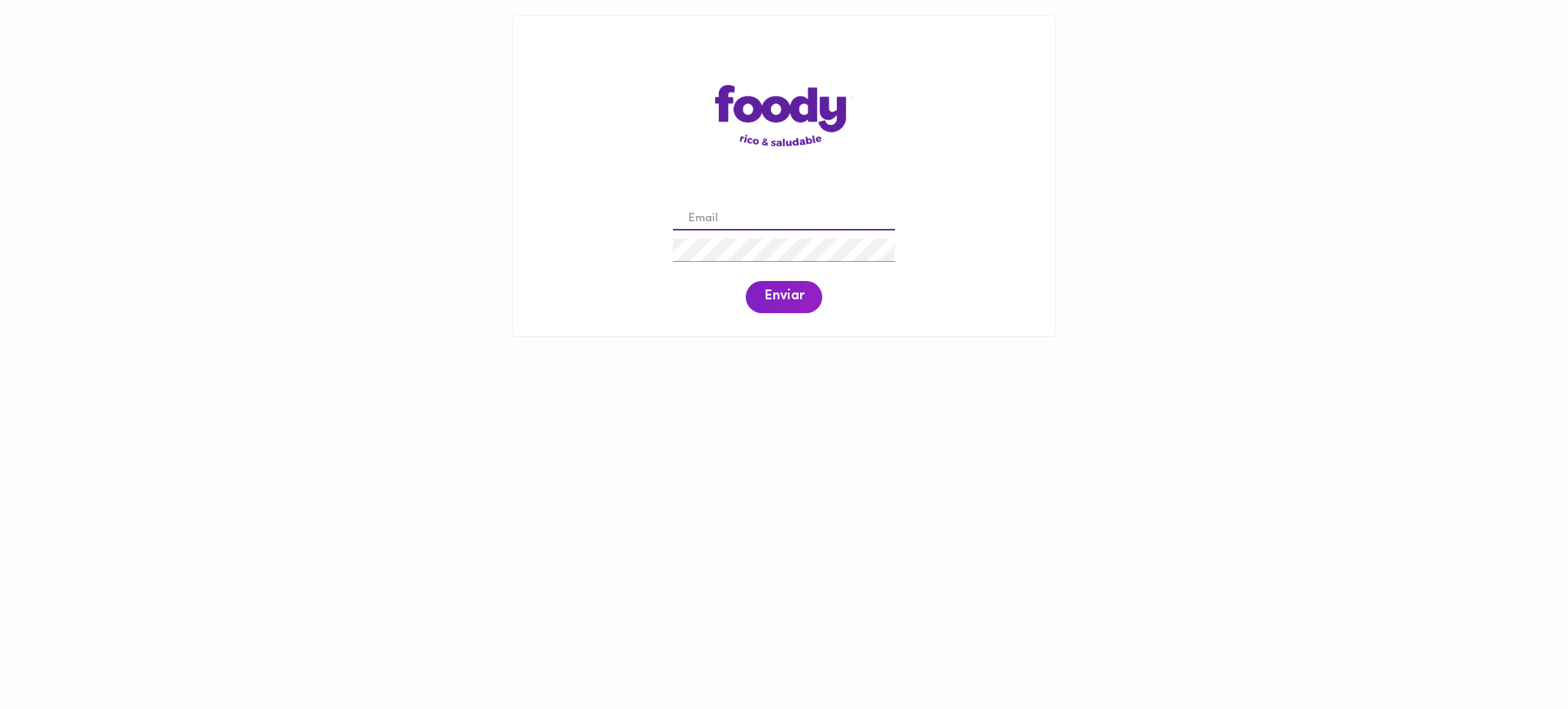
click at [794, 218] on input "email" at bounding box center [784, 220] width 222 height 24
paste input "johannagonzalezpn@gmail.com"
type input "johannagonzalezpn@gmail.com"
click at [788, 297] on span "Enviar" at bounding box center [784, 296] width 39 height 16
